Goal: Information Seeking & Learning: Learn about a topic

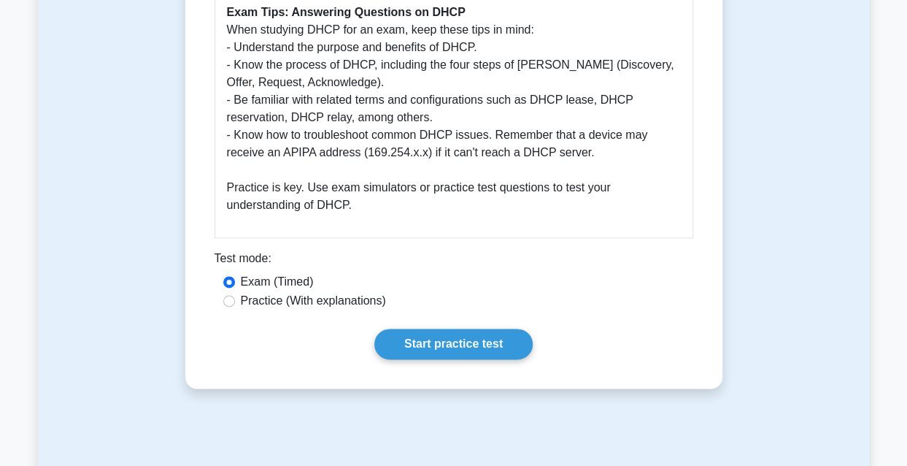
scroll to position [949, 0]
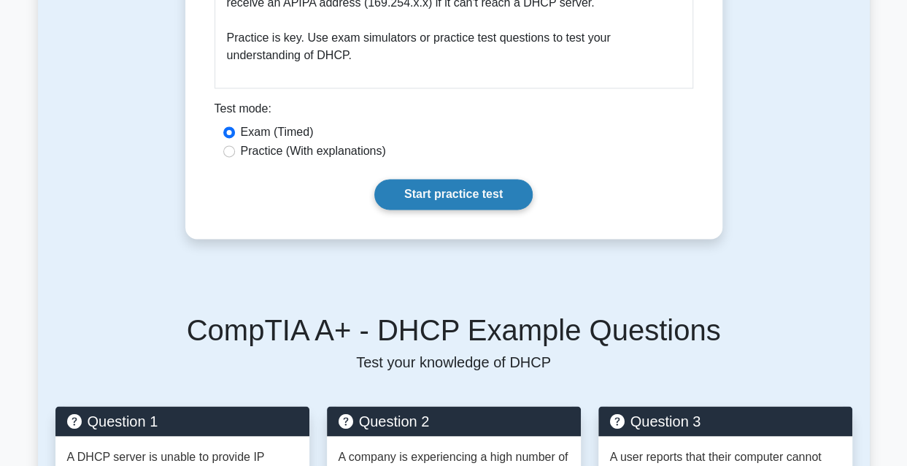
click at [448, 196] on link "Start practice test" at bounding box center [453, 194] width 158 height 31
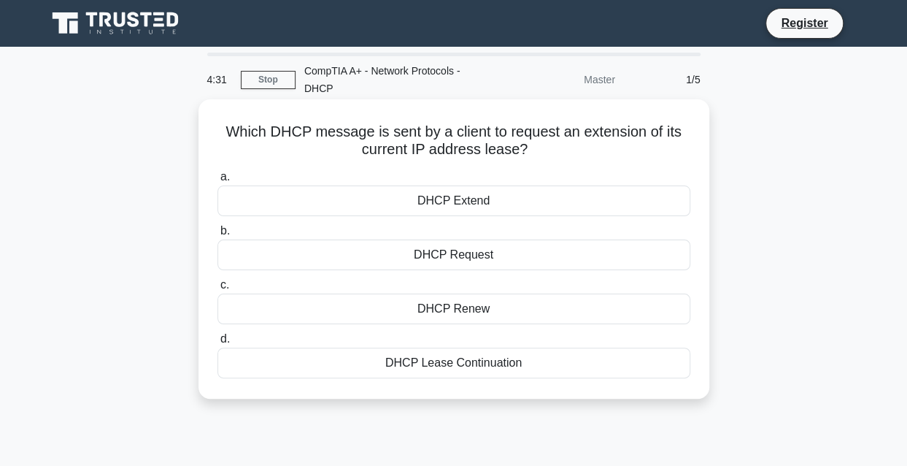
click at [437, 358] on div "DHCP Lease Continuation" at bounding box center [454, 362] width 473 height 31
click at [218, 344] on input "d. DHCP Lease Continuation" at bounding box center [218, 338] width 0 height 9
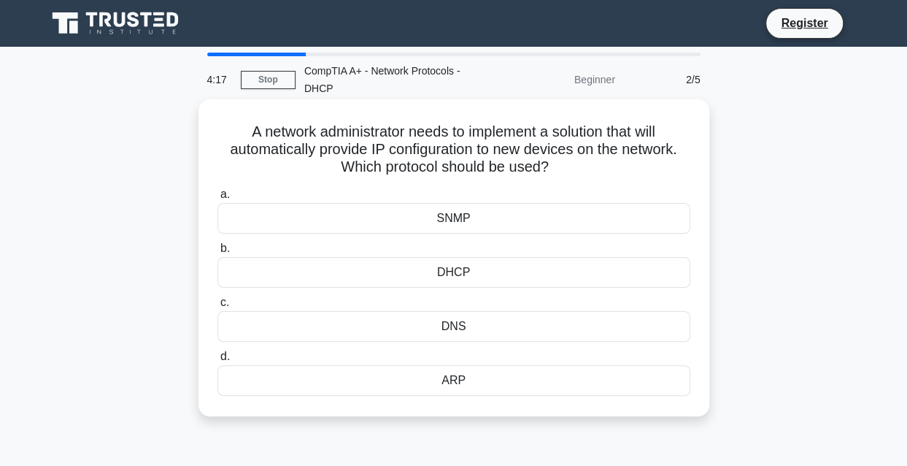
click at [443, 274] on div "DHCP" at bounding box center [454, 272] width 473 height 31
click at [218, 253] on input "b. DHCP" at bounding box center [218, 248] width 0 height 9
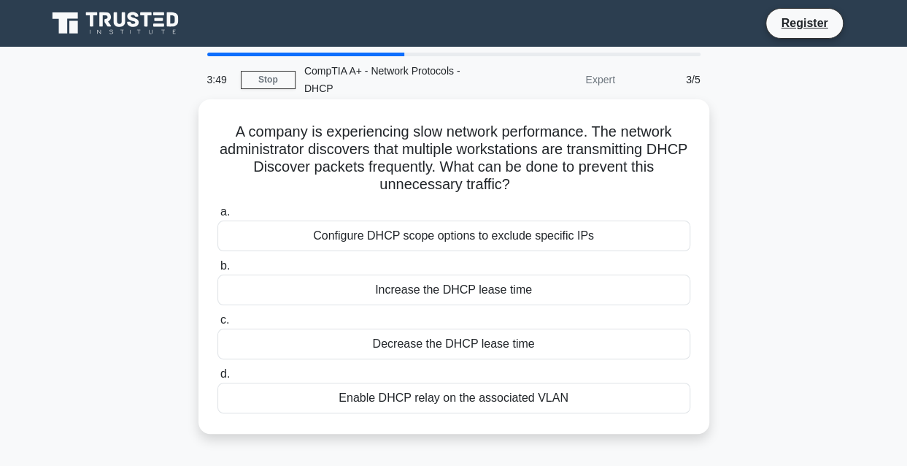
click at [476, 286] on div "Increase the DHCP lease time" at bounding box center [454, 289] width 473 height 31
click at [218, 271] on input "b. Increase the DHCP lease time" at bounding box center [218, 265] width 0 height 9
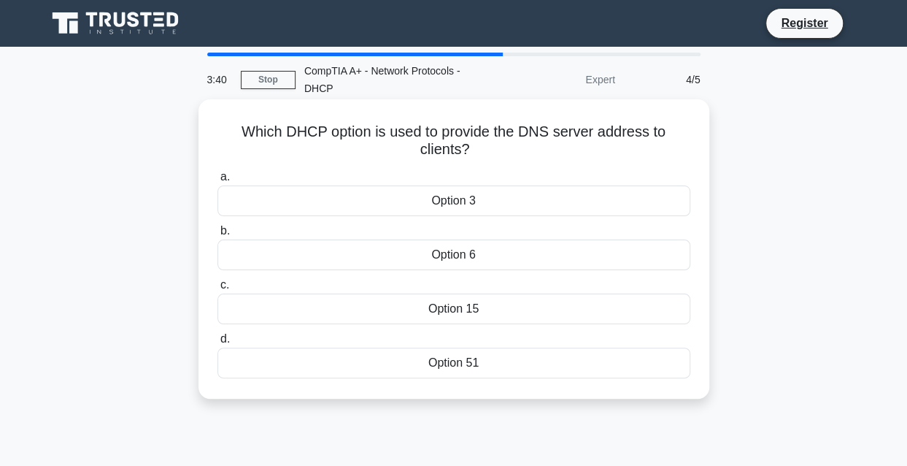
click at [452, 256] on div "Option 6" at bounding box center [454, 254] width 473 height 31
click at [218, 236] on input "b. Option 6" at bounding box center [218, 230] width 0 height 9
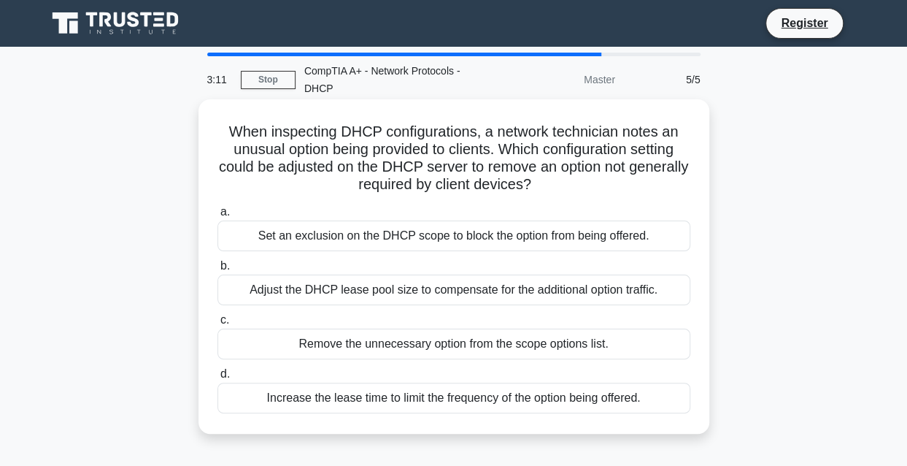
click at [542, 352] on div "Remove the unnecessary option from the scope options list." at bounding box center [454, 343] width 473 height 31
click at [218, 325] on input "c. Remove the unnecessary option from the scope options list." at bounding box center [218, 319] width 0 height 9
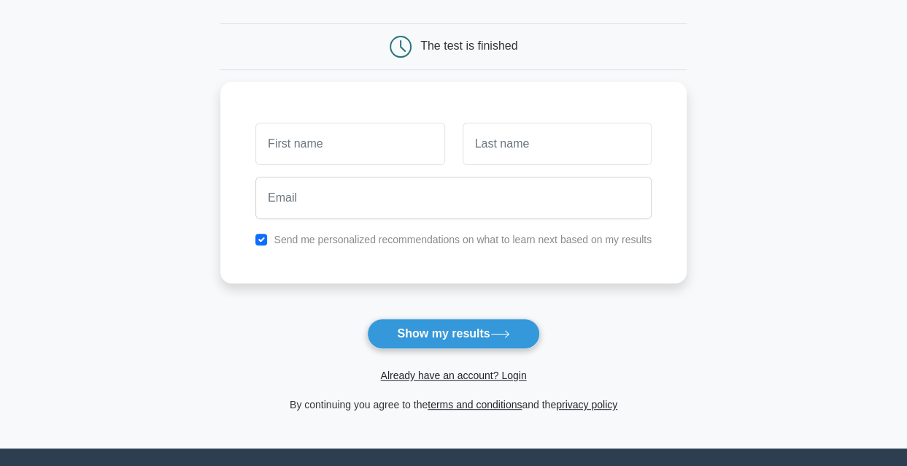
scroll to position [146, 0]
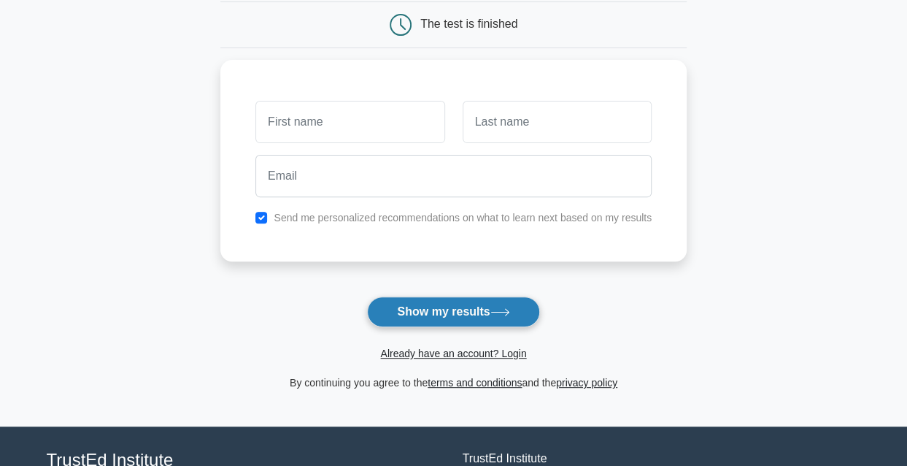
click at [465, 301] on button "Show my results" at bounding box center [453, 311] width 172 height 31
